Goal: Task Accomplishment & Management: Complete application form

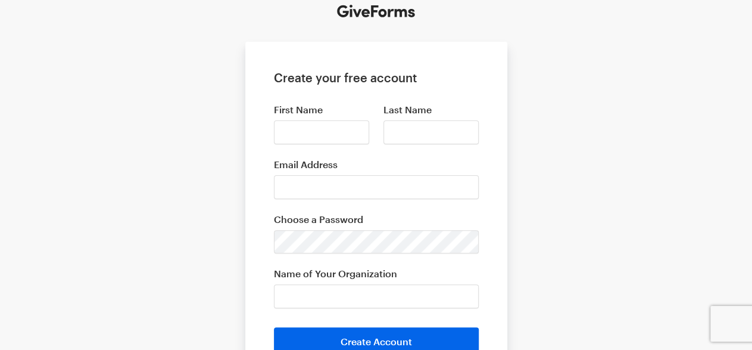
scroll to position [73, 0]
click at [298, 137] on input "First Name" at bounding box center [321, 132] width 95 height 24
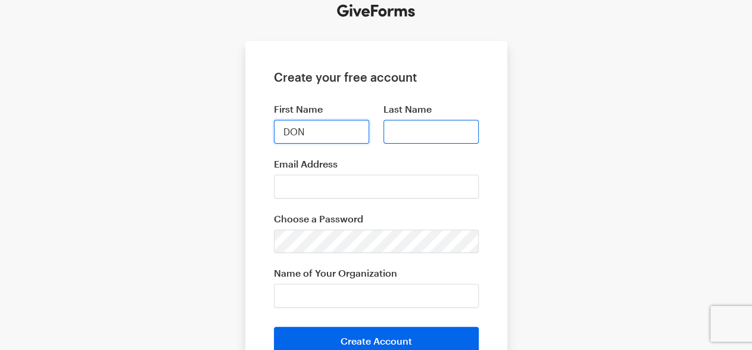
type input "DON"
click at [406, 135] on input "Last Name" at bounding box center [431, 132] width 95 height 24
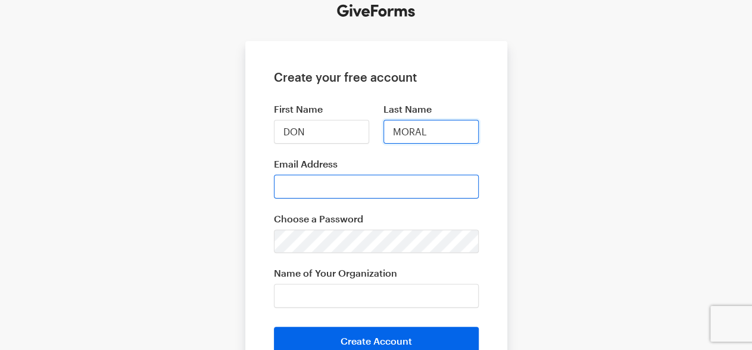
type input "MORAL"
click at [312, 188] on input "Email Address" at bounding box center [376, 187] width 205 height 24
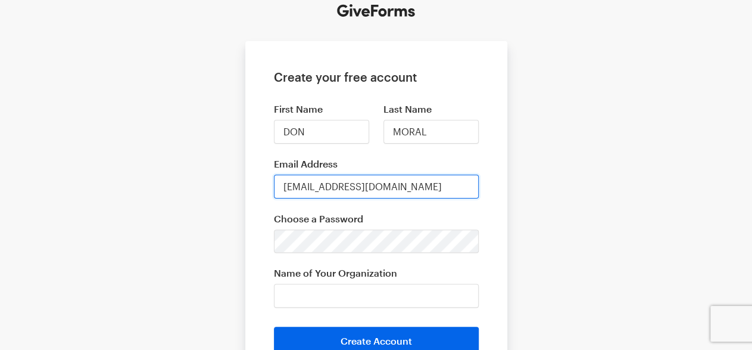
type input "[EMAIL_ADDRESS][DOMAIN_NAME]"
click at [421, 154] on form "Create your free account First Name DON Last Name MORAL Email Address [EMAIL_AD…" at bounding box center [376, 212] width 262 height 343
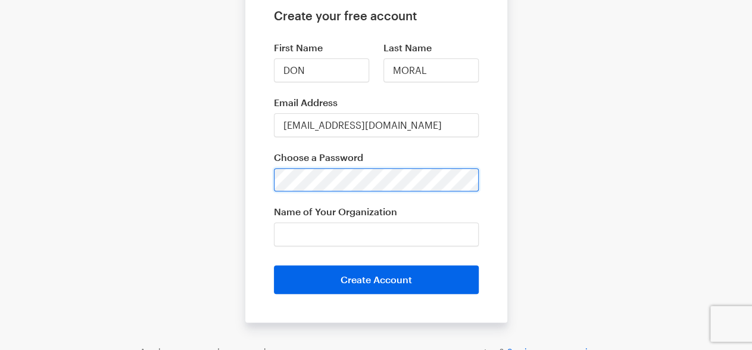
scroll to position [141, 0]
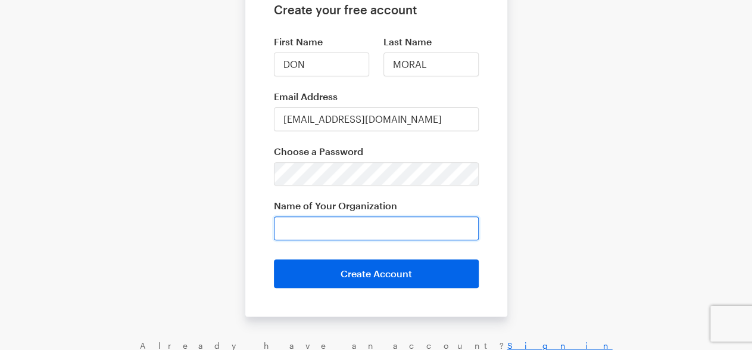
click at [413, 225] on input "Name of Your Organization" at bounding box center [376, 228] width 205 height 24
type input "NEW SPACE AGE, INC. (NSAI)"
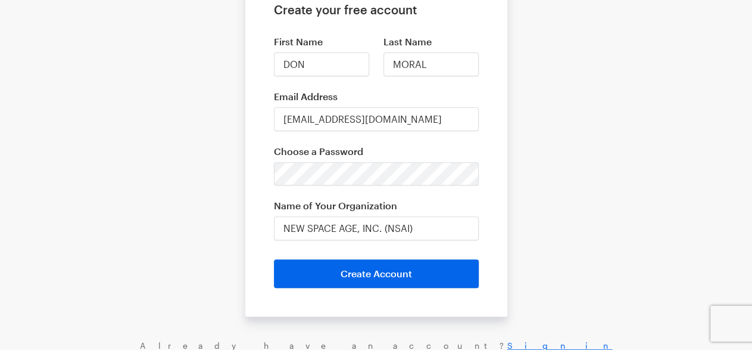
click at [464, 87] on form "Create your free account First Name DON Last Name MORAL Email Address [EMAIL_AD…" at bounding box center [376, 145] width 262 height 343
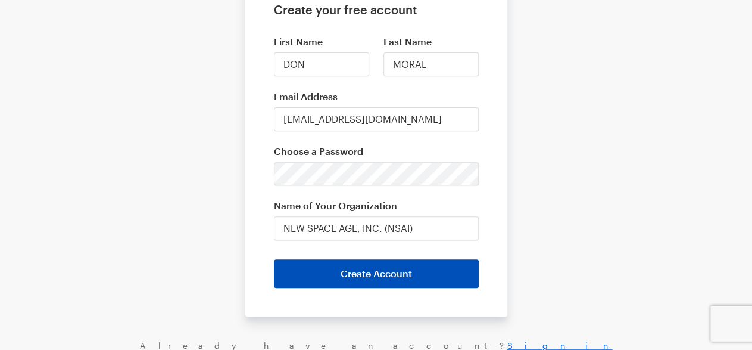
click at [406, 274] on button "Create Account" at bounding box center [376, 273] width 205 height 29
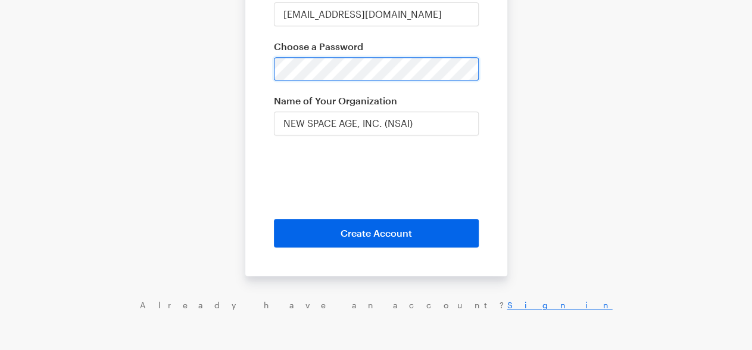
scroll to position [247, 0]
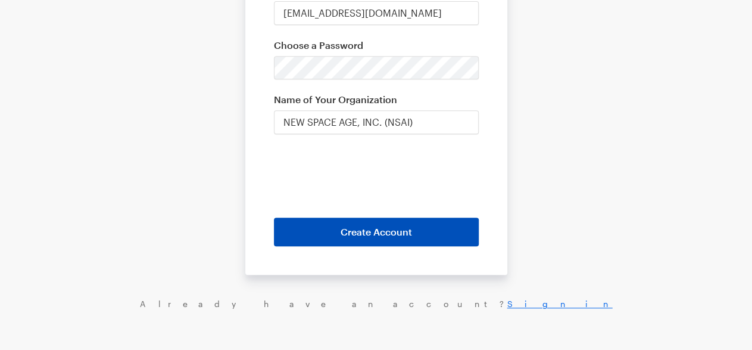
click at [343, 226] on button "Create Account" at bounding box center [376, 231] width 205 height 29
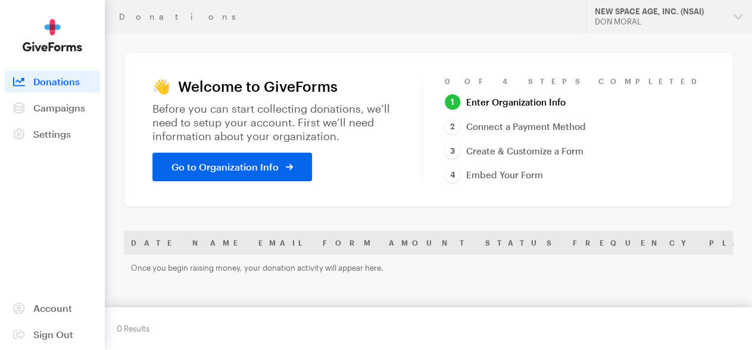
click at [483, 276] on td "Once you begin raising money, your donation activity will appear here." at bounding box center [587, 267] width 926 height 26
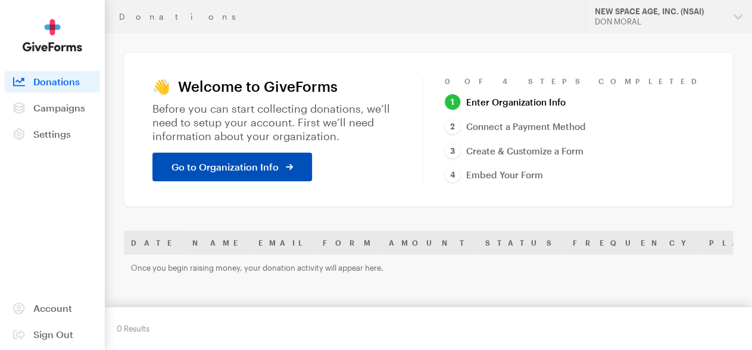
click at [255, 174] on span "Go to Organization Info" at bounding box center [225, 167] width 107 height 14
